Goal: Task Accomplishment & Management: Manage account settings

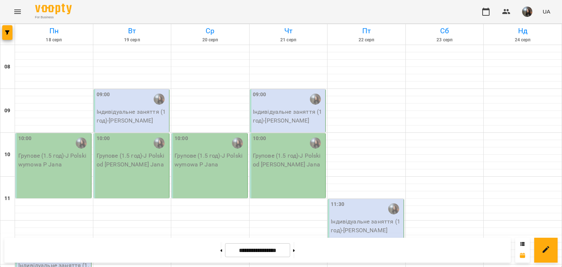
scroll to position [183, 0]
click at [220, 252] on button at bounding box center [221, 250] width 2 height 16
type input "**********"
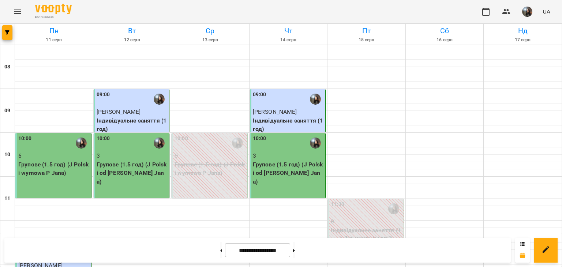
scroll to position [256, 0]
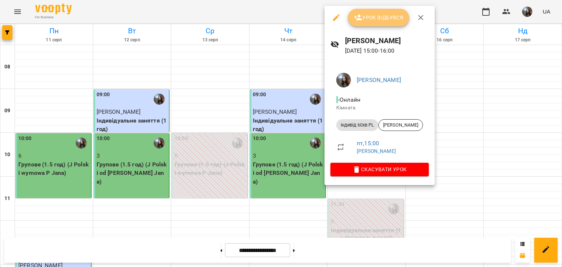
click at [357, 16] on icon "button" at bounding box center [358, 17] width 9 height 9
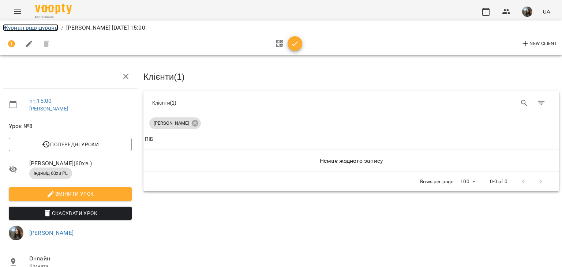
click at [36, 28] on link "Журнал відвідувань" at bounding box center [30, 27] width 55 height 7
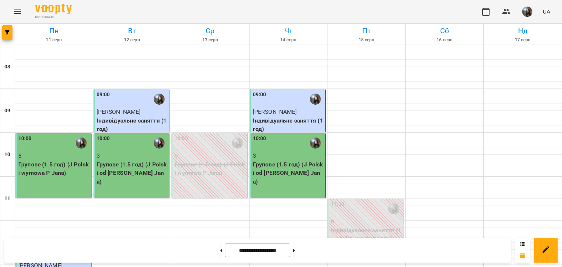
scroll to position [329, 0]
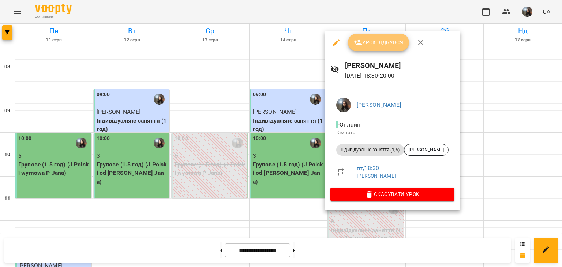
click at [371, 41] on span "Урок відбувся" at bounding box center [379, 42] width 50 height 9
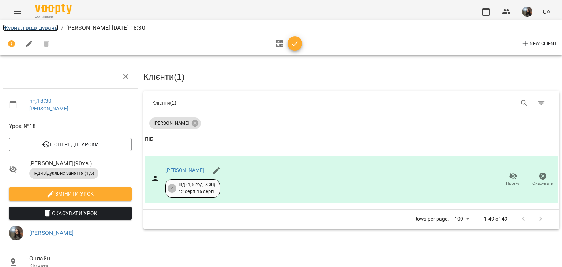
click at [37, 25] on link "Журнал відвідувань" at bounding box center [30, 27] width 55 height 7
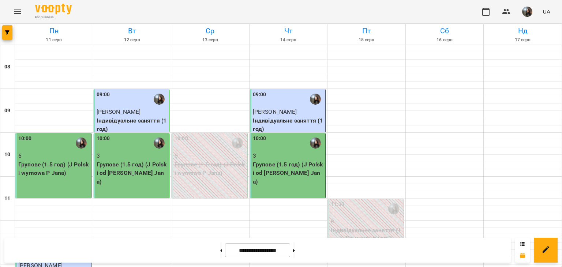
scroll to position [439, 0]
